Goal: Find specific page/section: Find specific page/section

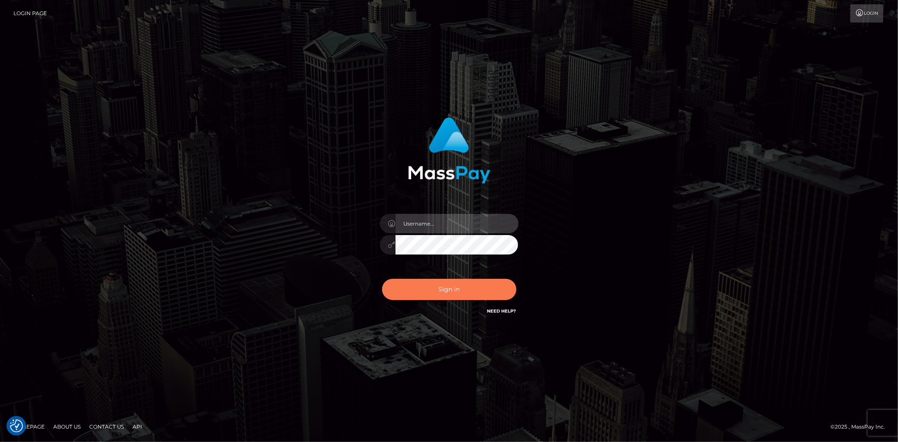
type input "[PERSON_NAME]"
click at [471, 289] on button "Sign in" at bounding box center [449, 289] width 134 height 21
type input "[PERSON_NAME]"
click at [471, 289] on button "Sign in" at bounding box center [449, 289] width 134 height 21
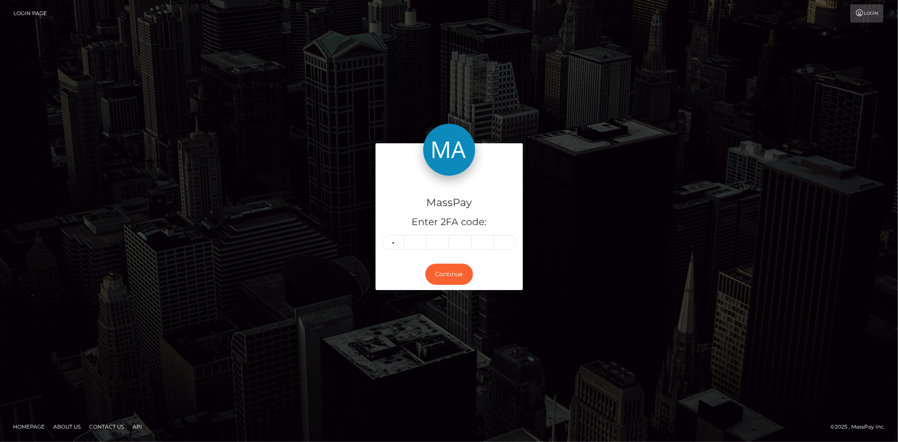
type input "4"
type input "9"
type input "6"
type input "4"
type input "9"
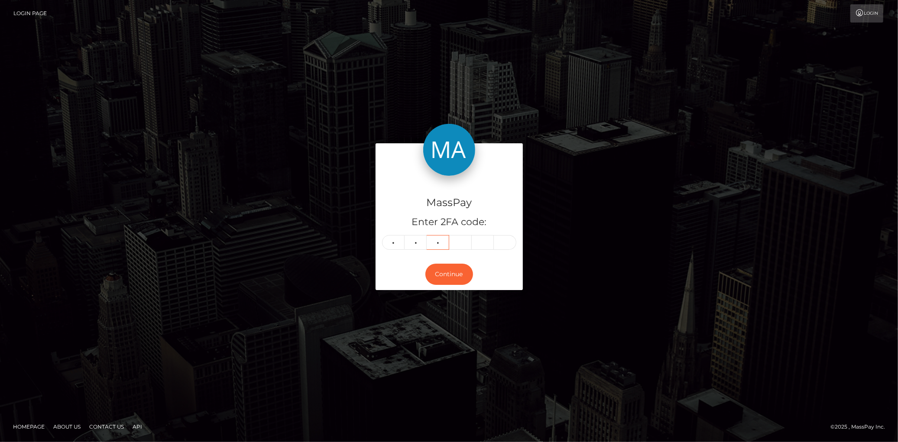
type input "4"
type input "6"
type input "8"
type input "4"
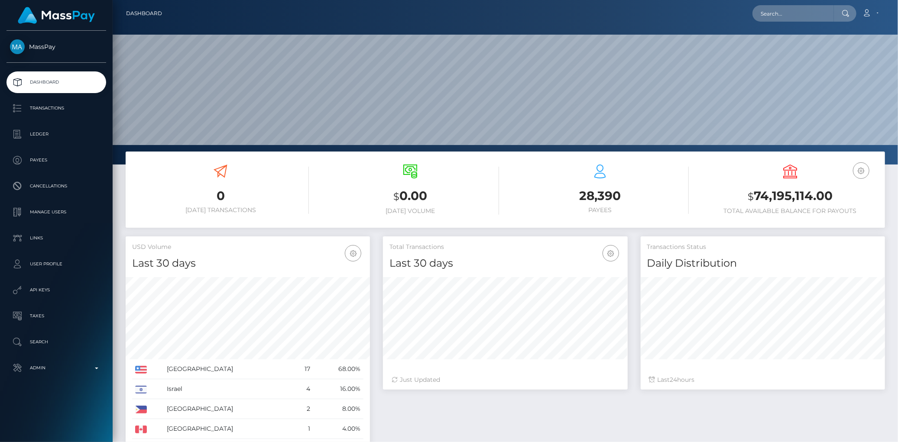
scroll to position [153, 244]
click at [770, 12] on input "text" at bounding box center [793, 13] width 81 height 16
paste input "poact_ANHFqBsa1Pjw"
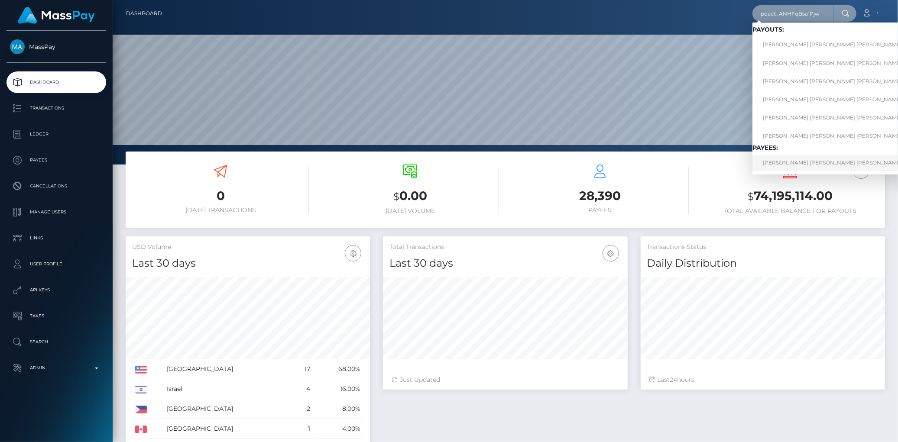
type input "poact_ANHFqBsa1Pjw"
click at [796, 159] on link "PEDRO MIGUEL BURMESTER TORRIE DA COSTA MOREIRA" at bounding box center [850, 163] width 195 height 16
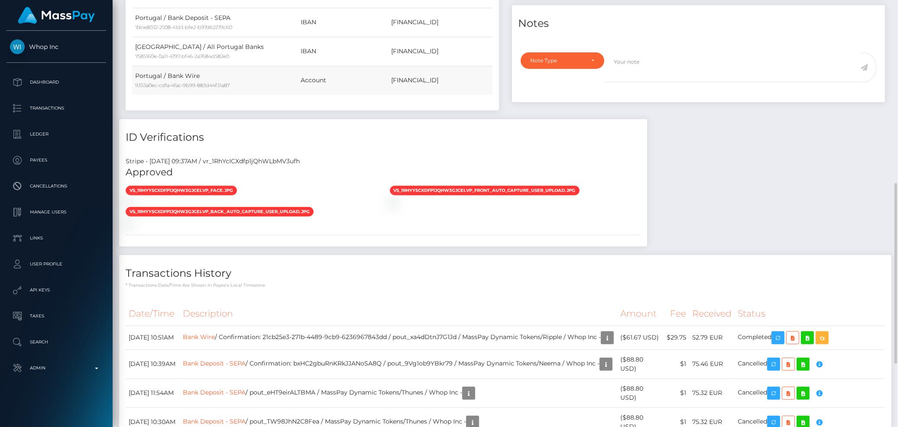
scroll to position [584, 0]
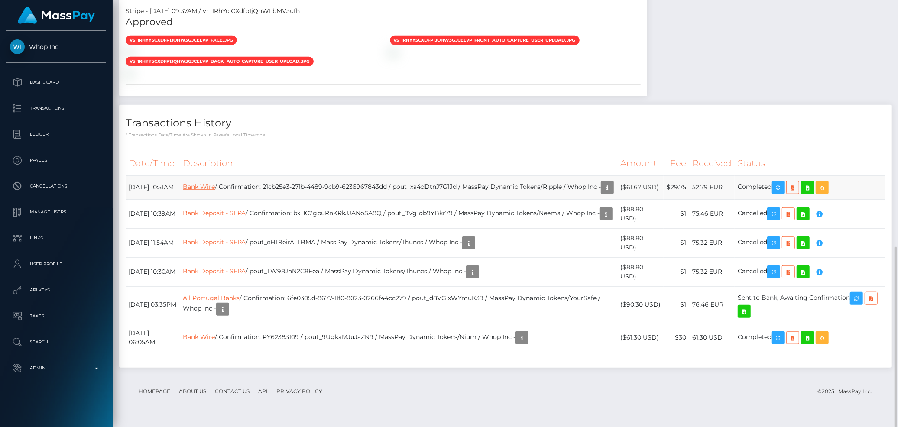
click at [215, 184] on link "Bank Wire" at bounding box center [199, 187] width 32 height 8
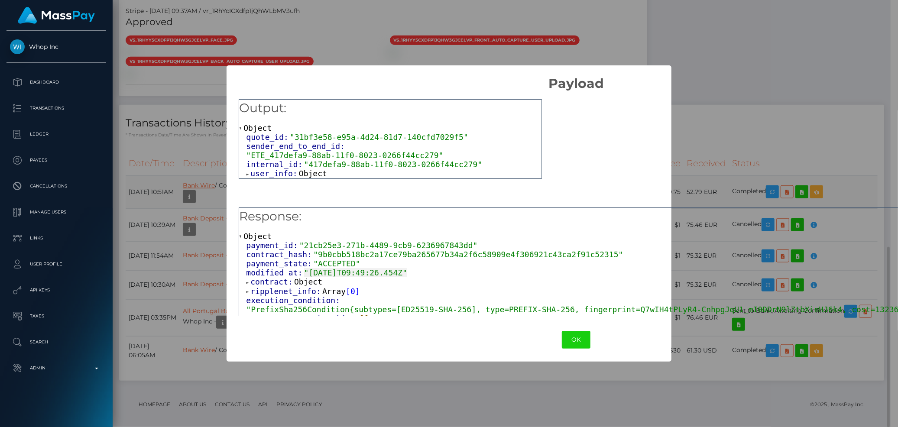
scroll to position [433179, 433041]
click at [263, 169] on span "user_info:" at bounding box center [274, 173] width 49 height 9
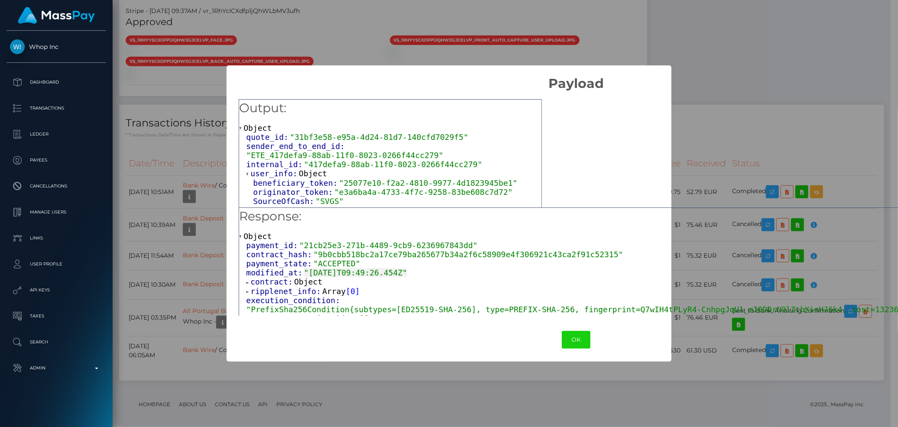
scroll to position [48, 0]
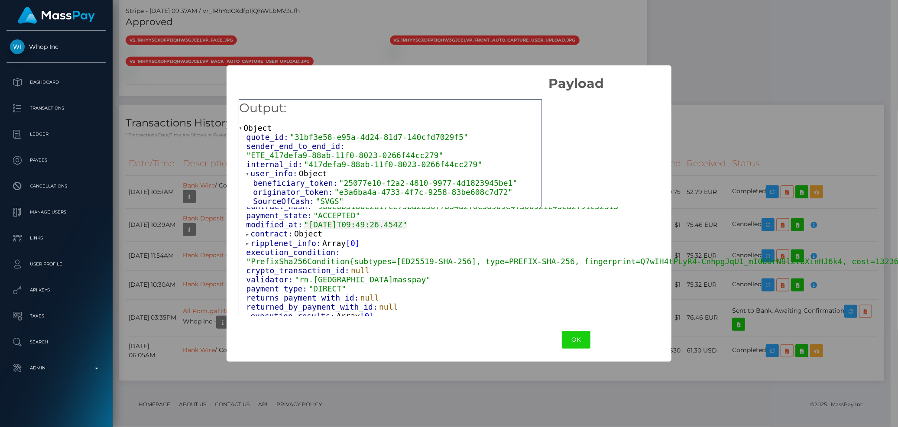
click at [279, 243] on span "ripplenet_info:" at bounding box center [286, 243] width 72 height 9
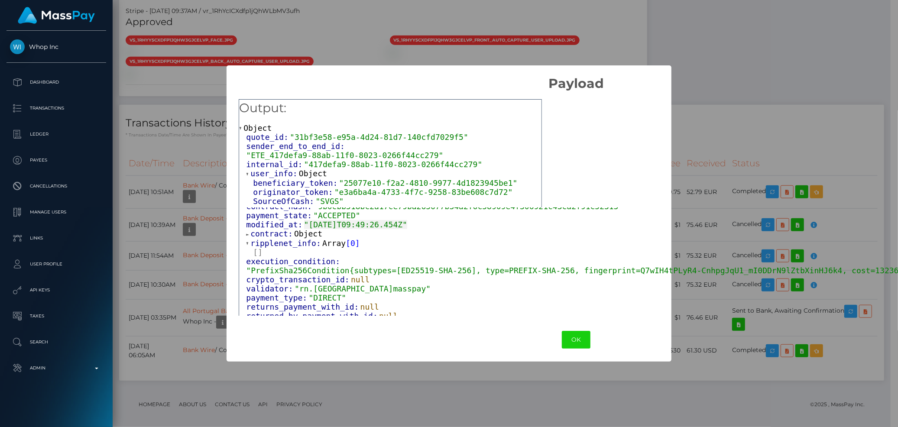
click at [274, 233] on span "contract:" at bounding box center [272, 233] width 44 height 9
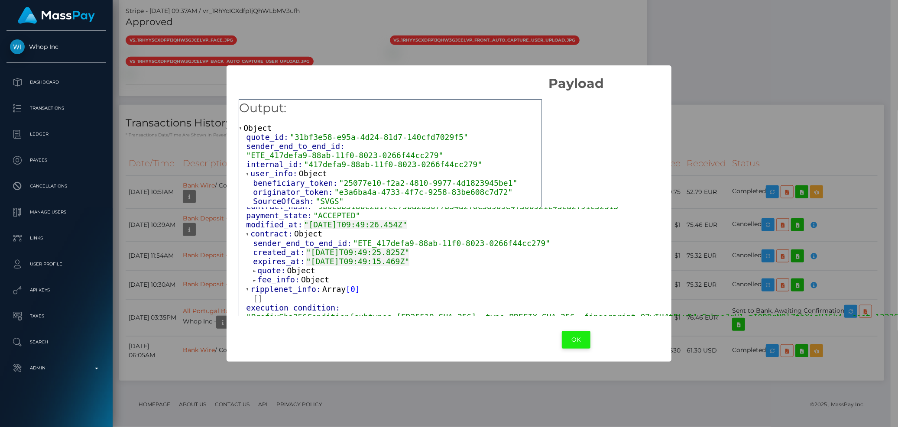
click at [562, 337] on button "OK" at bounding box center [576, 340] width 29 height 18
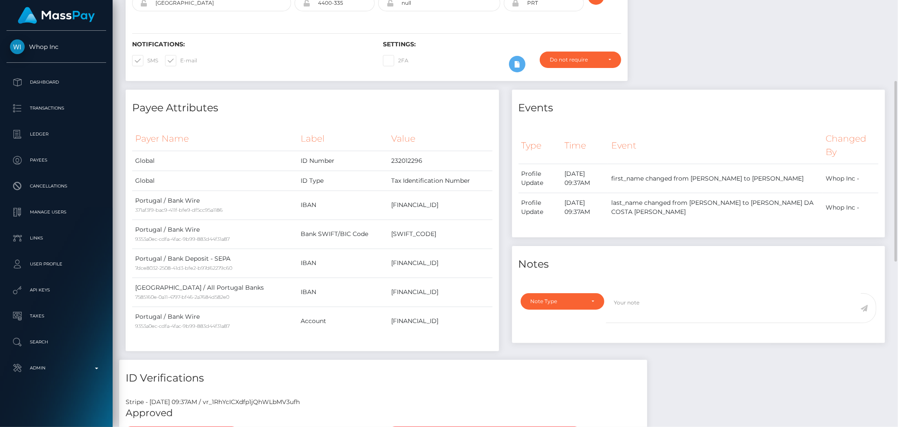
scroll to position [529, 0]
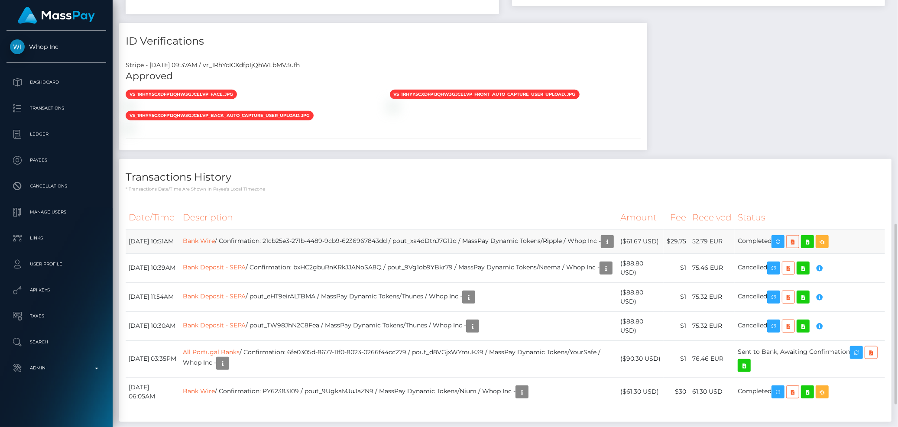
drag, startPoint x: 129, startPoint y: 243, endPoint x: 779, endPoint y: 247, distance: 649.5
click at [779, 247] on tr "September 3, 2025 10:51AM Bank Wire / Confirmation: 21cb25e3-271b-4489-9cb9-623…" at bounding box center [506, 242] width 760 height 24
copy tr "September 3, 2025 10:51AM Bank Wire / Confirmation: 21cb25e3-271b-4489-9cb9-623…"
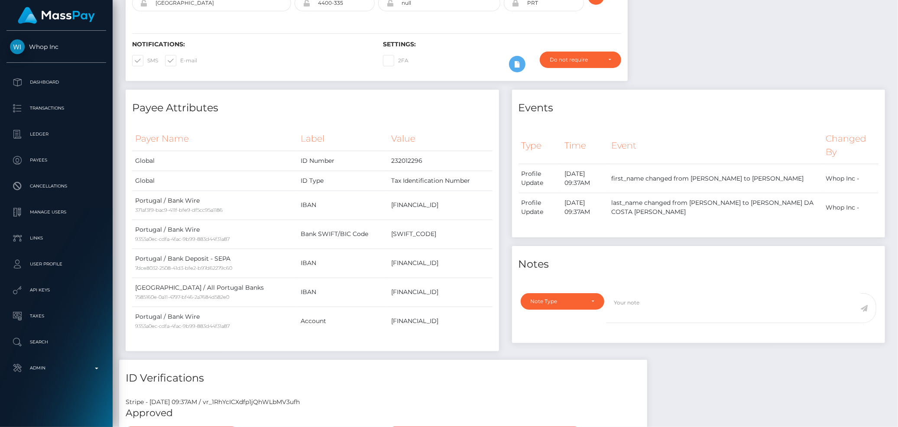
scroll to position [0, 0]
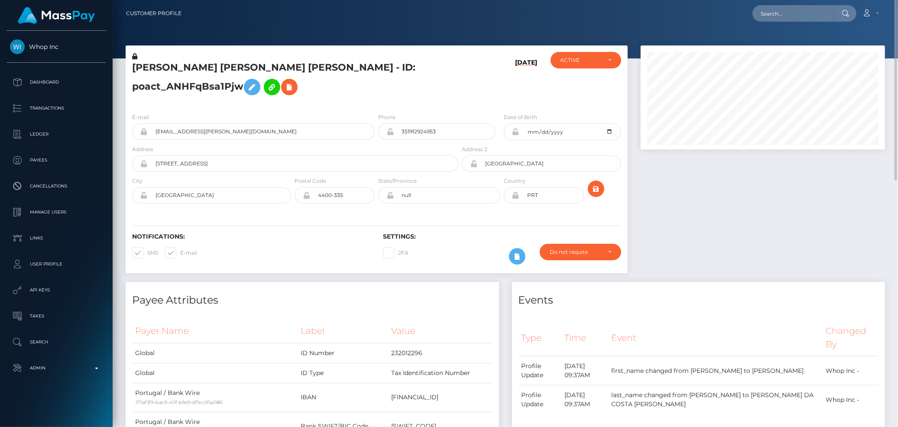
click at [802, 3] on nav "Customer Profile Loading... Loading... Account" at bounding box center [506, 13] width 786 height 27
click at [791, 14] on input "text" at bounding box center [793, 13] width 81 height 16
paste input "poact_KLA0Kowk2KRv"
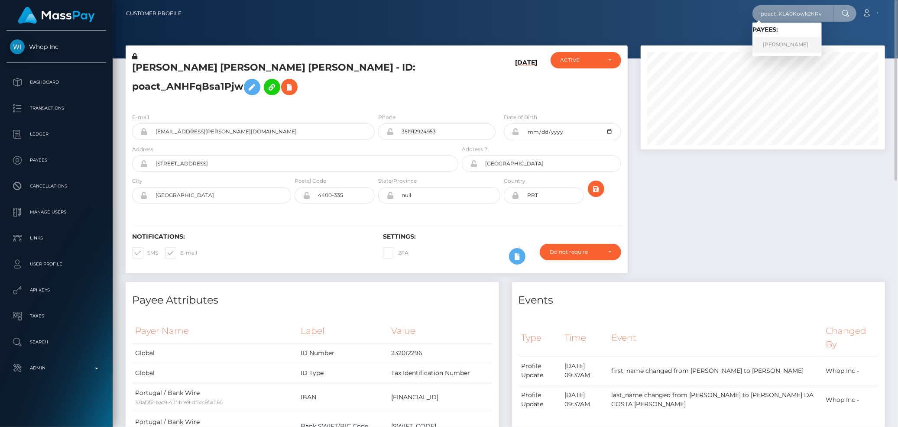
type input "poact_KLA0Kowk2KRv"
click at [785, 44] on link "Muhammad Zain" at bounding box center [787, 45] width 69 height 16
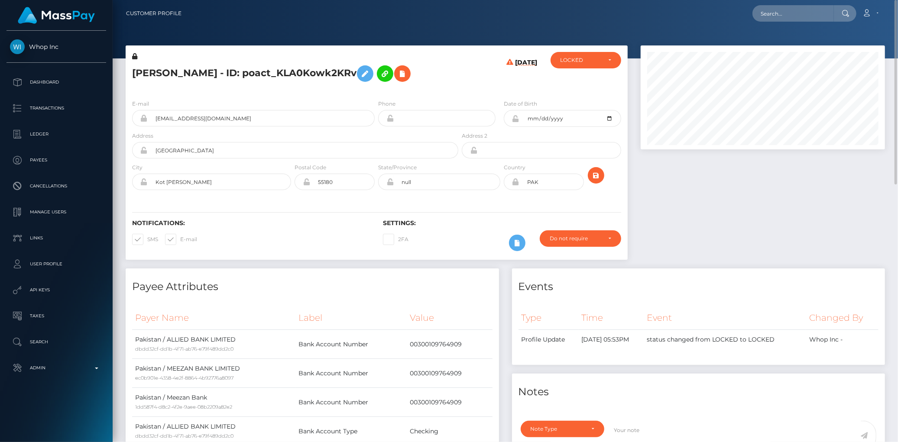
click at [279, 71] on h5 "[PERSON_NAME] - ID: poact_KLA0Kowk2KRv" at bounding box center [292, 73] width 321 height 25
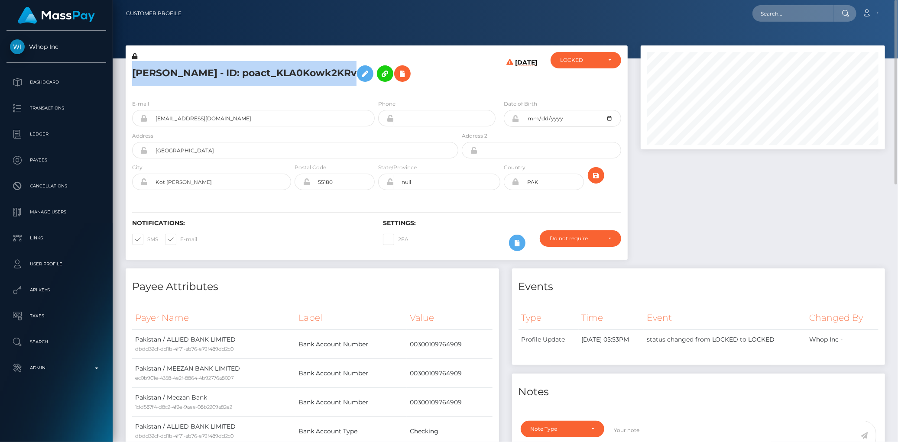
click at [279, 71] on h5 "[PERSON_NAME] - ID: poact_KLA0Kowk2KRv" at bounding box center [292, 73] width 321 height 25
copy h5 "[PERSON_NAME] - ID: poact_KLA0Kowk2KRv"
